Goal: Task Accomplishment & Management: Manage account settings

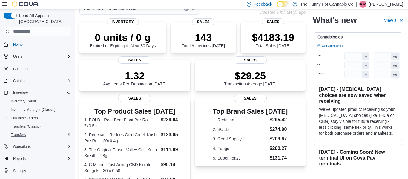
scroll to position [37, 0]
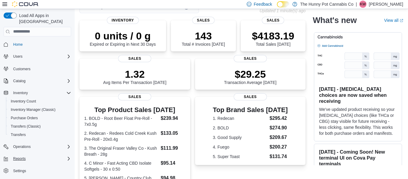
click at [36, 155] on div "Reports" at bounding box center [41, 158] width 60 height 7
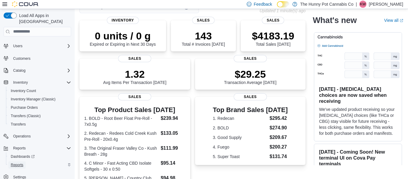
click at [13, 161] on span "Reports" at bounding box center [17, 164] width 13 height 7
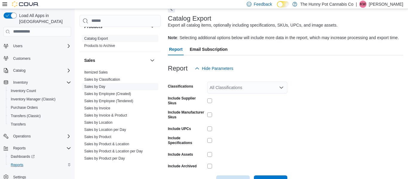
scroll to position [269, 0]
click at [39, 97] on span "Inventory Manager (Classic)" at bounding box center [33, 99] width 45 height 5
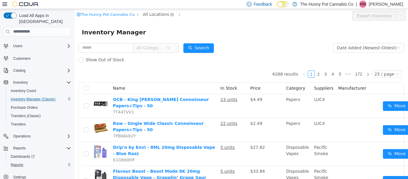
click at [150, 16] on span "All Locations" at bounding box center [156, 14] width 26 height 7
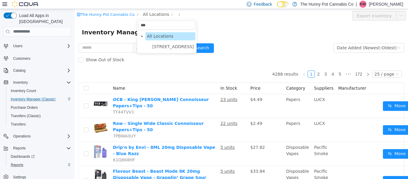
type input "****"
click at [160, 44] on span "[STREET_ADDRESS]" at bounding box center [172, 46] width 41 height 5
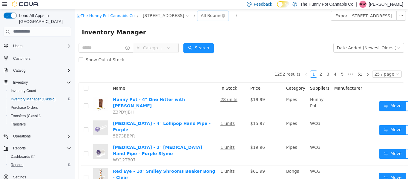
click at [200, 15] on div "All Rooms" at bounding box center [210, 15] width 21 height 9
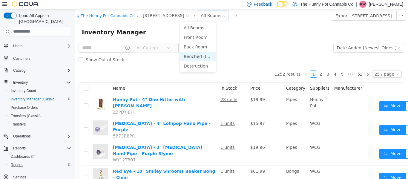
click at [203, 56] on li "Benched (Inactive)" at bounding box center [198, 56] width 36 height 10
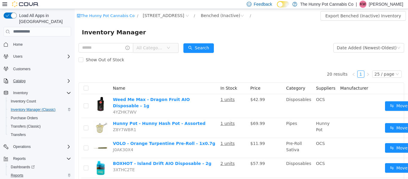
scroll to position [10, 0]
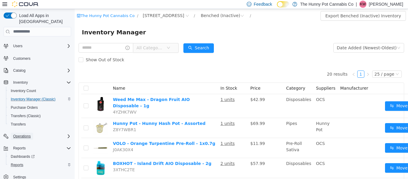
click at [29, 133] on span "Operations" at bounding box center [22, 135] width 18 height 7
click at [30, 142] on span "Cash Management" at bounding box center [26, 144] width 30 height 5
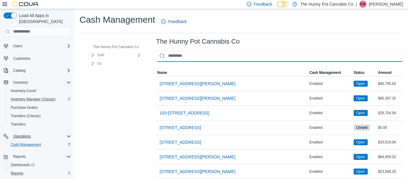
click at [172, 52] on input "This is a search bar. As you type, the results lower in the page will automatic…" at bounding box center [279, 56] width 247 height 12
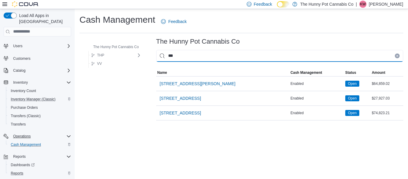
type input "****"
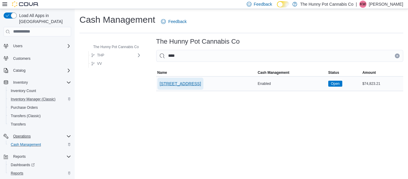
click at [167, 84] on span "[STREET_ADDRESS]" at bounding box center [180, 84] width 41 height 6
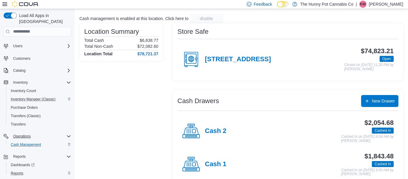
scroll to position [37, 0]
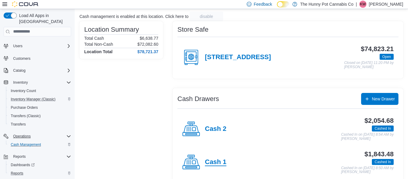
click at [214, 166] on h4 "Cash 1" at bounding box center [215, 162] width 21 height 8
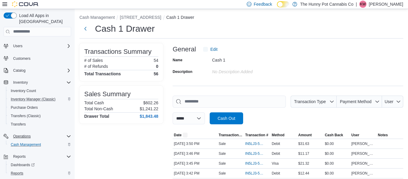
scroll to position [32, 0]
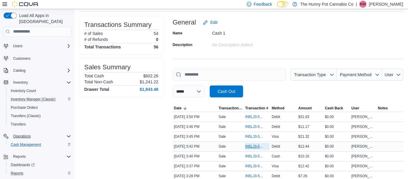
click at [248, 146] on span "IN5LJ3-5948576" at bounding box center [254, 146] width 18 height 5
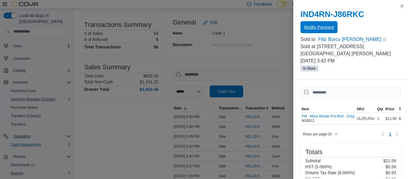
click at [320, 31] on span "Modify Payment" at bounding box center [319, 27] width 30 height 12
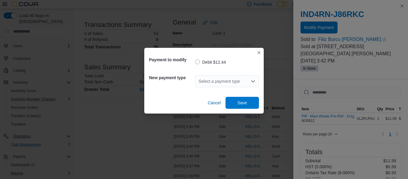
click at [252, 84] on div "Select a payment type" at bounding box center [227, 81] width 64 height 12
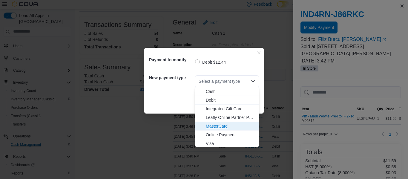
click at [229, 123] on span "MasterCard" at bounding box center [231, 126] width 50 height 6
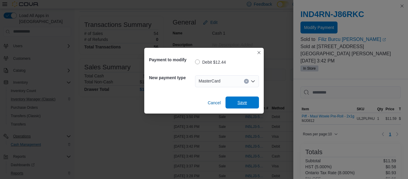
click at [251, 98] on span "Save" at bounding box center [242, 102] width 26 height 12
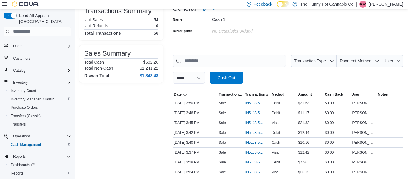
scroll to position [49, 0]
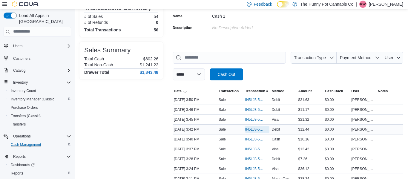
click at [249, 126] on span "IN5LJ3-5948576" at bounding box center [257, 129] width 24 height 7
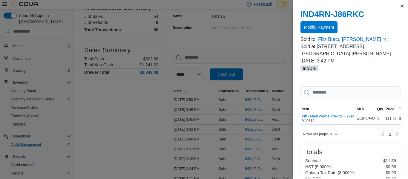
click at [325, 30] on span "Modify Payment" at bounding box center [319, 27] width 30 height 6
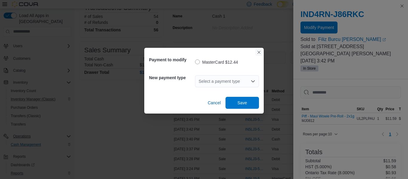
click at [260, 55] on button "Closes this modal window" at bounding box center [258, 52] width 7 height 7
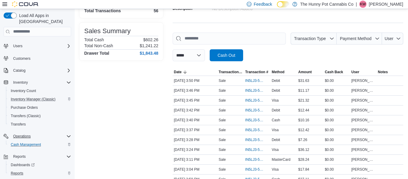
scroll to position [0, 0]
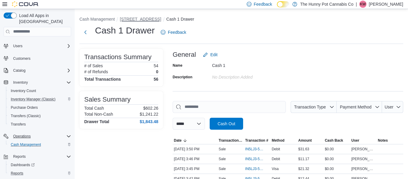
click at [128, 19] on button "[STREET_ADDRESS]" at bounding box center [140, 19] width 41 height 5
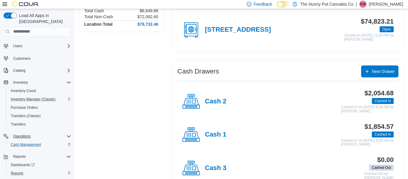
scroll to position [65, 0]
click at [229, 32] on h4 "[STREET_ADDRESS]" at bounding box center [238, 30] width 66 height 8
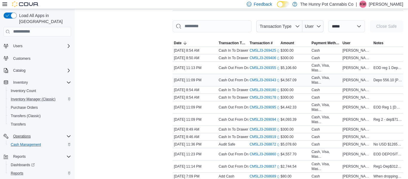
scroll to position [83, 0]
